Goal: Find specific page/section: Find specific page/section

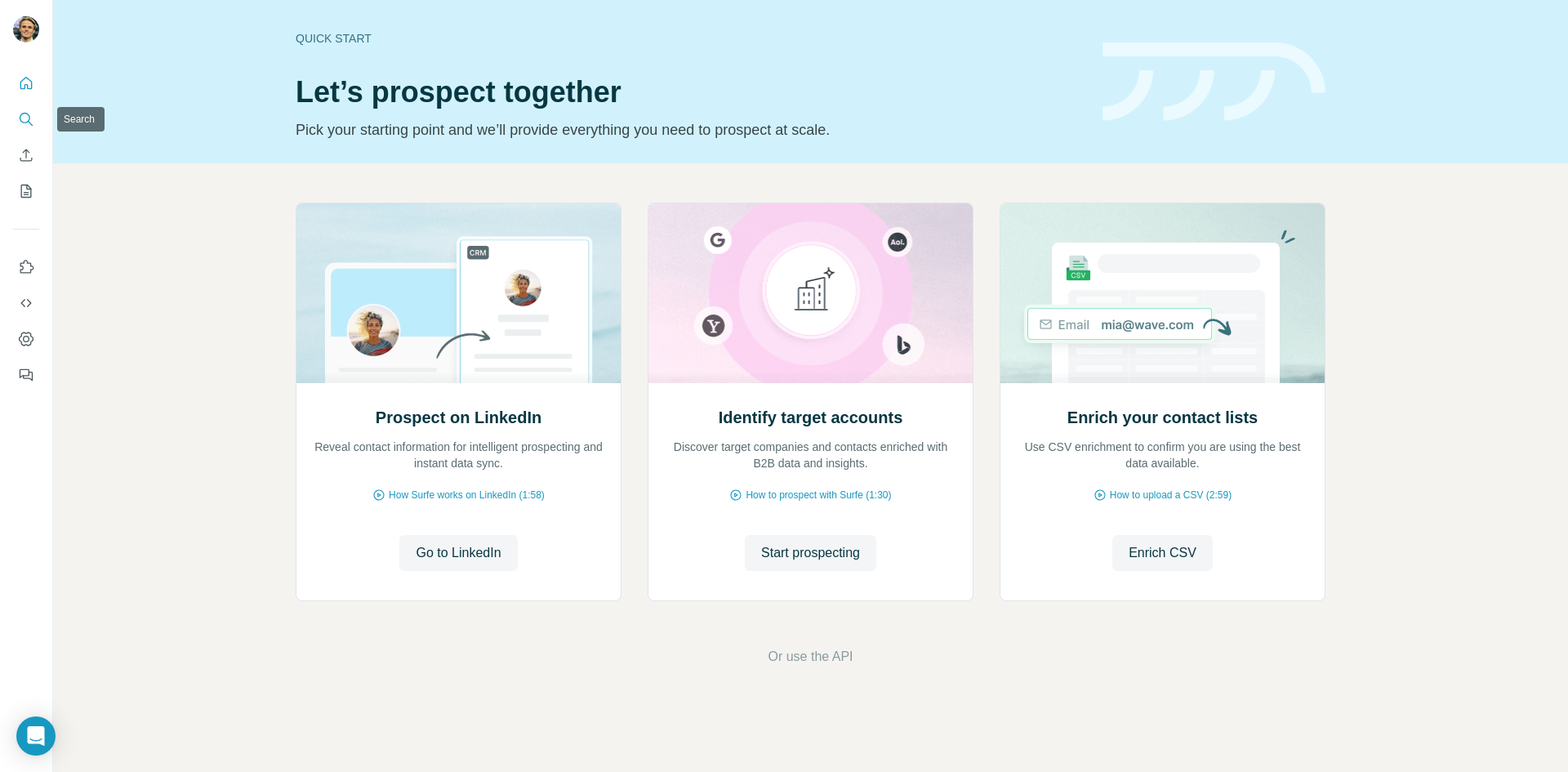
click at [24, 122] on icon "Search" at bounding box center [26, 119] width 16 height 16
